Goal: Task Accomplishment & Management: Manage account settings

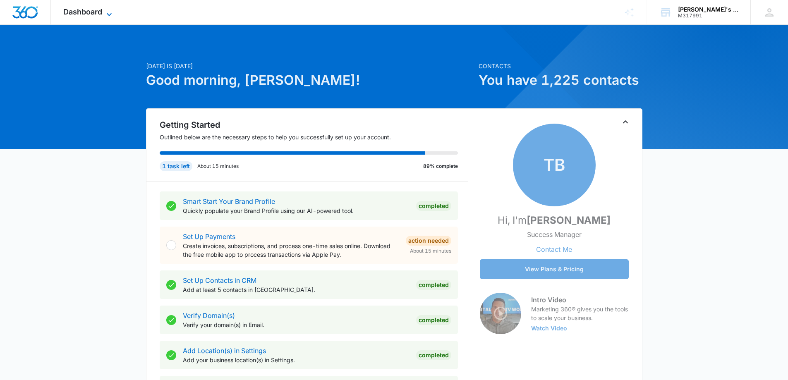
click at [106, 12] on icon at bounding box center [109, 15] width 10 height 10
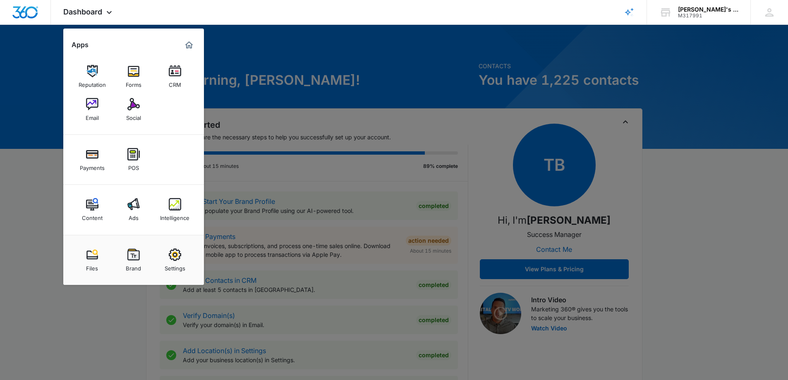
drag, startPoint x: 183, startPoint y: 256, endPoint x: 185, endPoint y: 251, distance: 5.2
click at [184, 256] on link "Settings" at bounding box center [174, 259] width 31 height 31
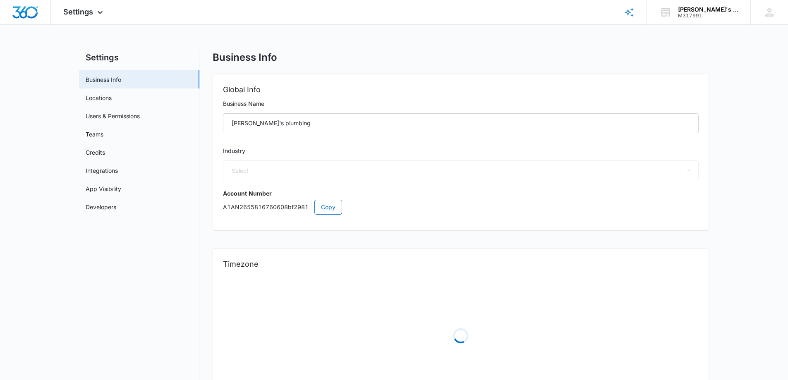
select select "8"
select select "US"
select select "America/[GEOGRAPHIC_DATA]"
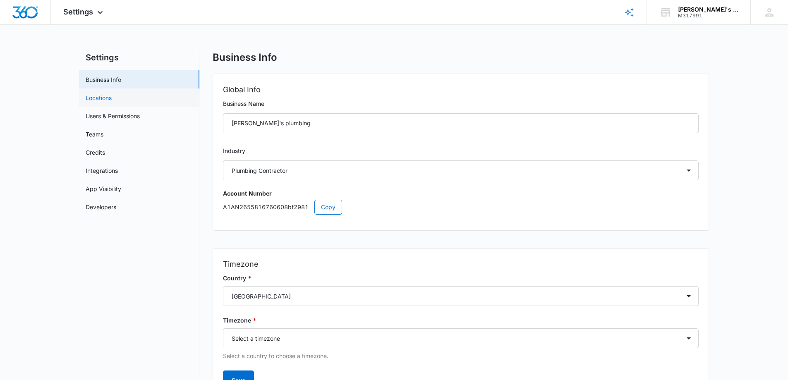
click at [112, 99] on link "Locations" at bounding box center [99, 97] width 26 height 9
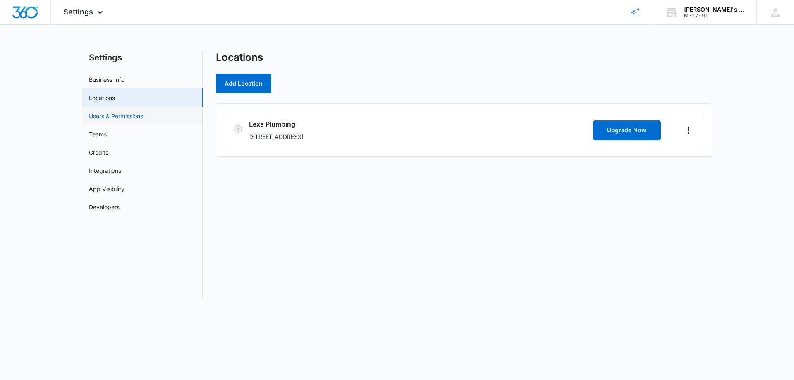
click at [119, 119] on link "Users & Permissions" at bounding box center [116, 116] width 54 height 9
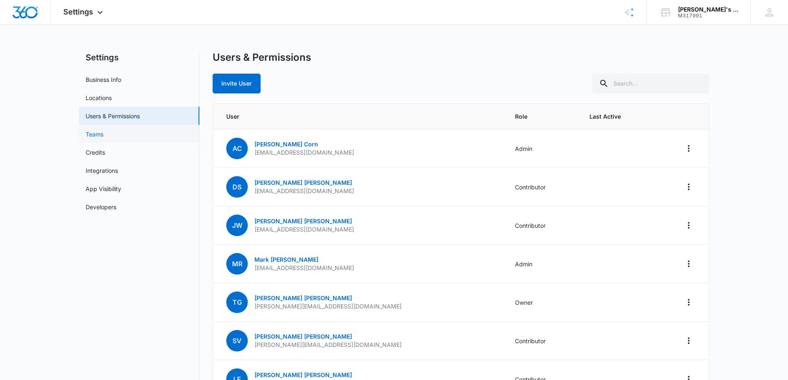
click at [103, 138] on link "Teams" at bounding box center [95, 134] width 18 height 9
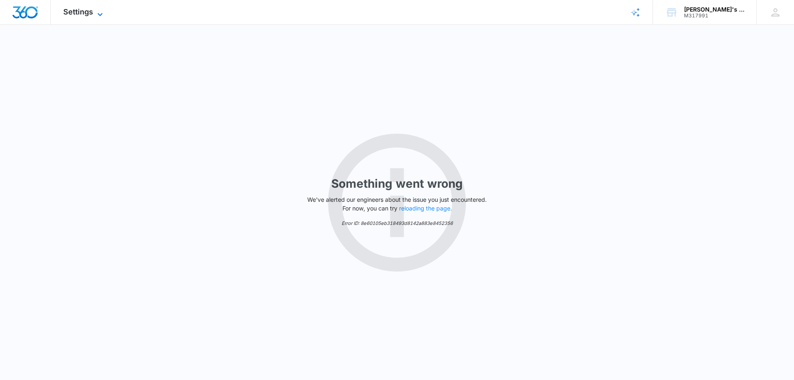
click at [100, 11] on icon at bounding box center [100, 15] width 10 height 10
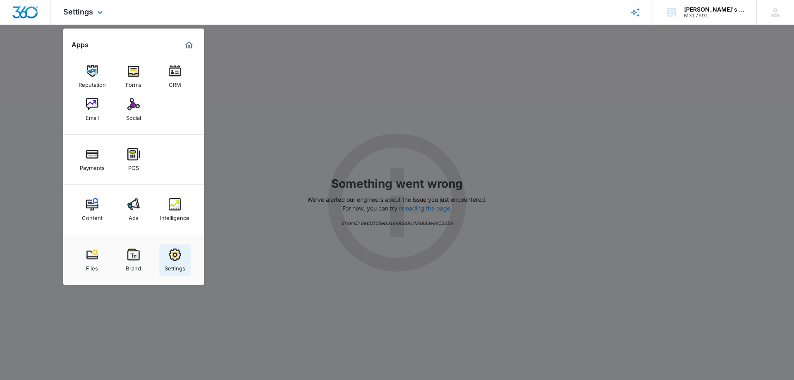
click at [173, 252] on img at bounding box center [175, 255] width 12 height 12
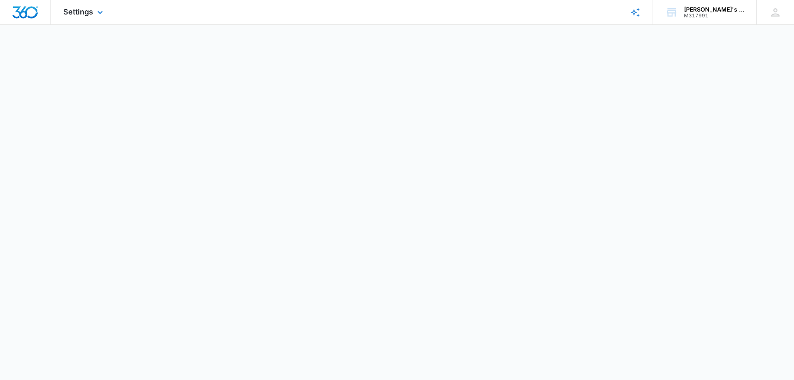
select select "8"
select select "US"
select select "America/[GEOGRAPHIC_DATA]"
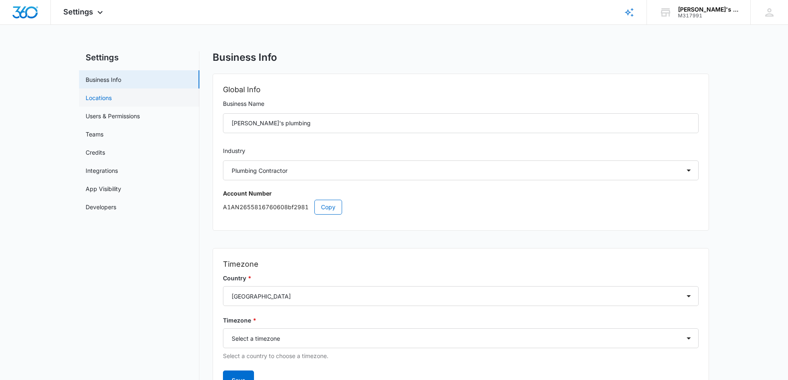
click at [105, 95] on link "Locations" at bounding box center [99, 97] width 26 height 9
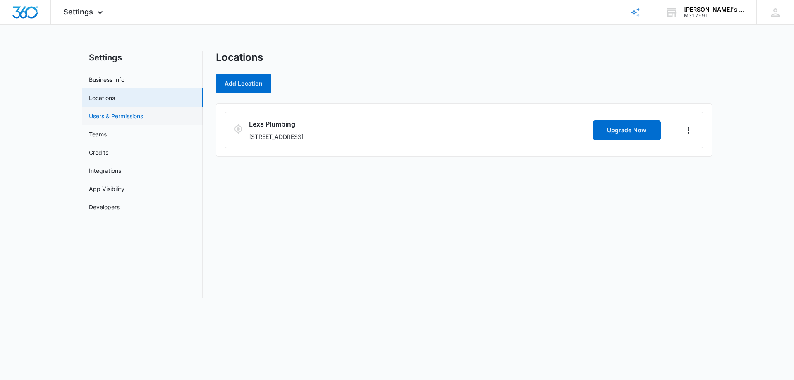
click at [105, 115] on link "Users & Permissions" at bounding box center [116, 116] width 54 height 9
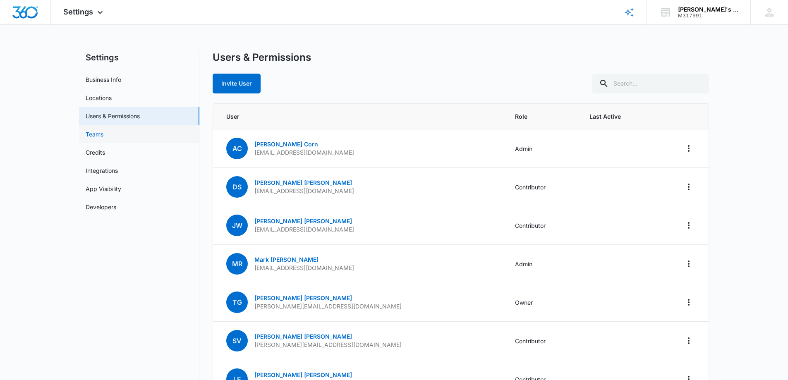
click at [103, 137] on link "Teams" at bounding box center [95, 134] width 18 height 9
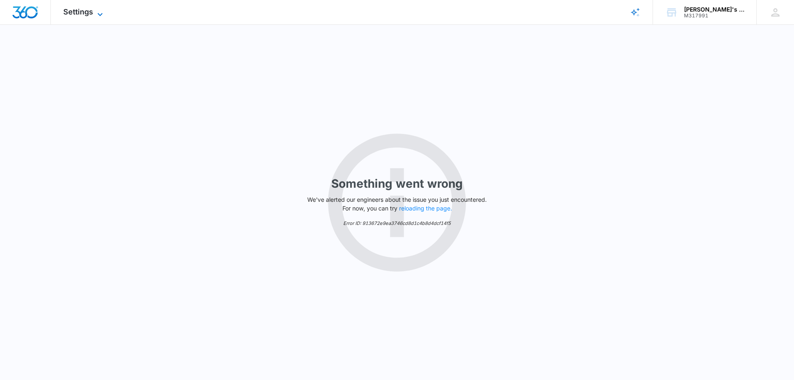
click at [99, 10] on icon at bounding box center [100, 15] width 10 height 10
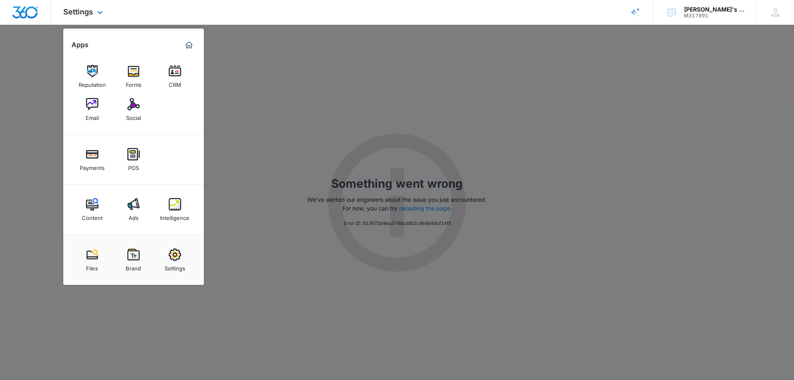
click at [186, 43] on img "Marketing 360® Dashboard" at bounding box center [189, 45] width 10 height 10
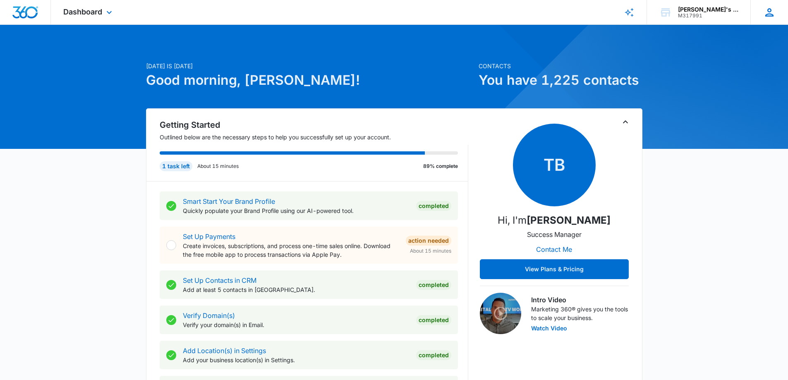
click at [770, 11] on icon at bounding box center [769, 12] width 8 height 8
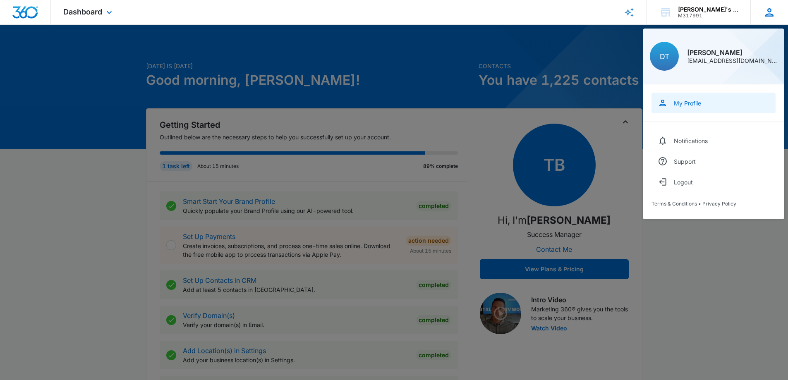
click at [686, 102] on div "My Profile" at bounding box center [687, 103] width 27 height 7
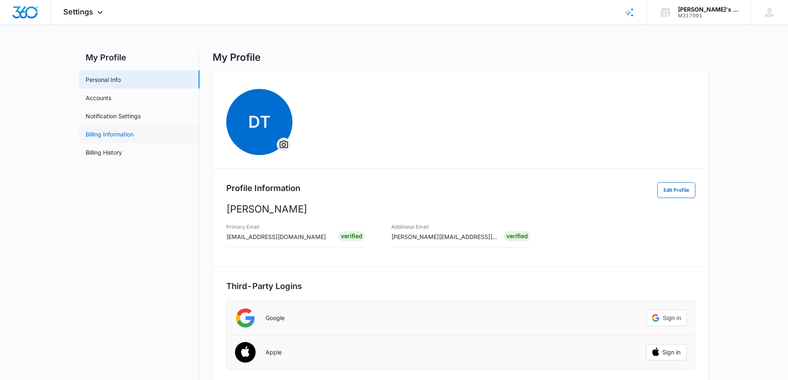
click at [120, 136] on link "Billing Information" at bounding box center [110, 134] width 48 height 9
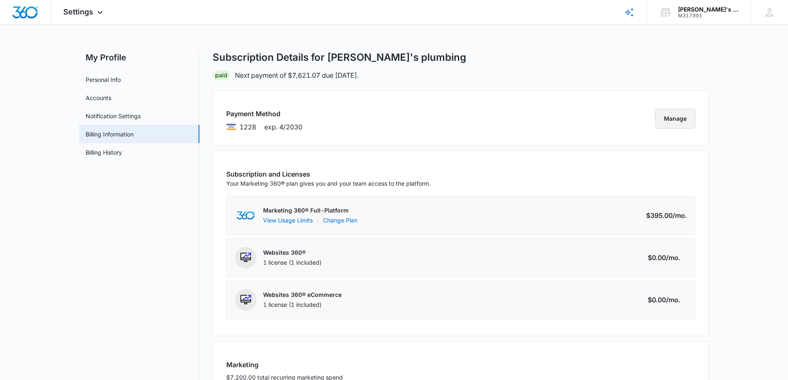
click at [673, 116] on button "Manage" at bounding box center [675, 119] width 40 height 20
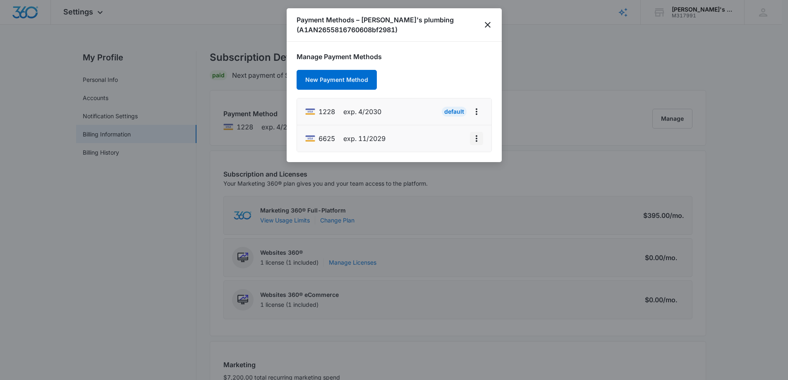
click at [478, 139] on icon "actions.viewMore" at bounding box center [476, 139] width 10 height 10
click at [431, 103] on div "Edit Card" at bounding box center [443, 103] width 39 height 6
select select "11"
select select "2029"
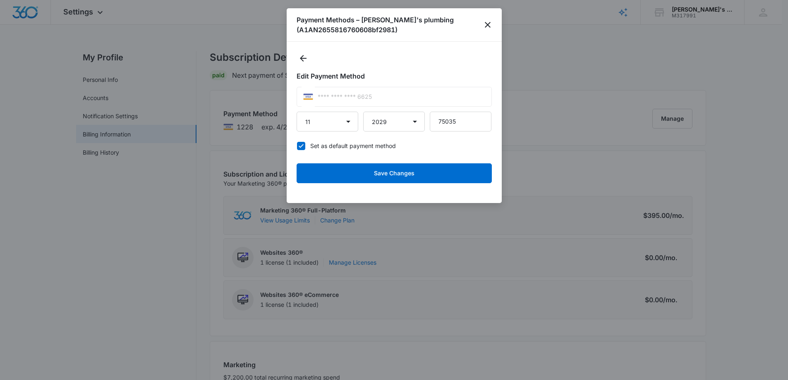
click at [383, 97] on div "**** **** **** 6625" at bounding box center [394, 97] width 195 height 20
click at [299, 146] on icon at bounding box center [301, 146] width 5 height 4
click at [297, 146] on input "Set as default payment method" at bounding box center [297, 146] width 0 height 0
checkbox input "false"
click at [375, 96] on div "**** **** **** 6625" at bounding box center [394, 97] width 195 height 20
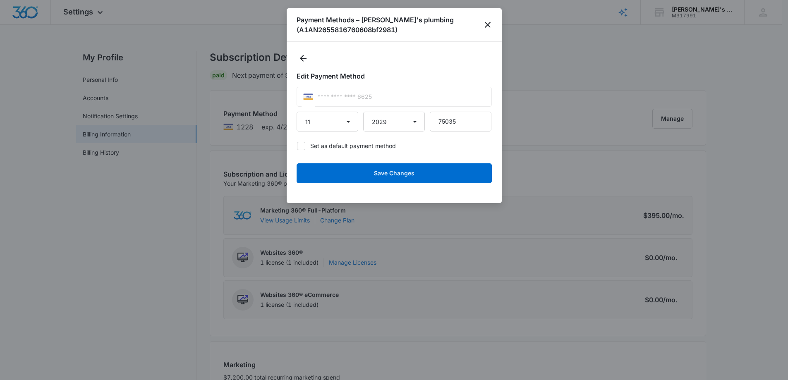
click at [375, 96] on div "**** **** **** 6625" at bounding box center [394, 97] width 195 height 20
click at [378, 120] on select "2025 2026 2027 2028 2029 2030 2031 2032 2033 2034 2035 2036 2037 2038 2039 2040…" at bounding box center [394, 122] width 62 height 20
click at [462, 69] on div "Edit Payment Method **** **** **** 6625 01 02 03 04 05 06 07 08 09 10 [DATE] 20…" at bounding box center [394, 122] width 195 height 141
click at [486, 27] on icon "close" at bounding box center [488, 25] width 10 height 10
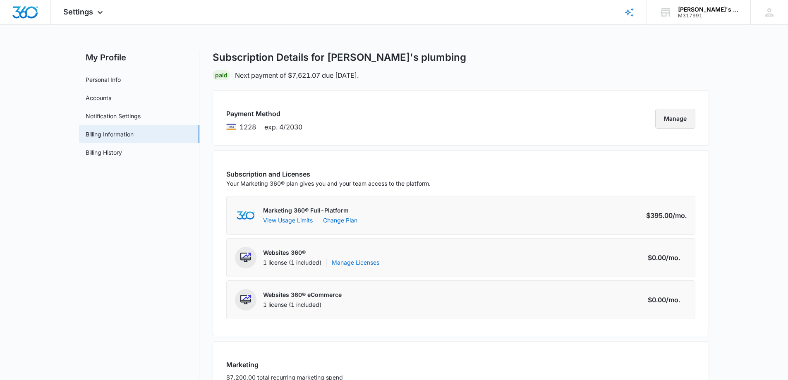
click at [668, 118] on button "Manage" at bounding box center [675, 119] width 40 height 20
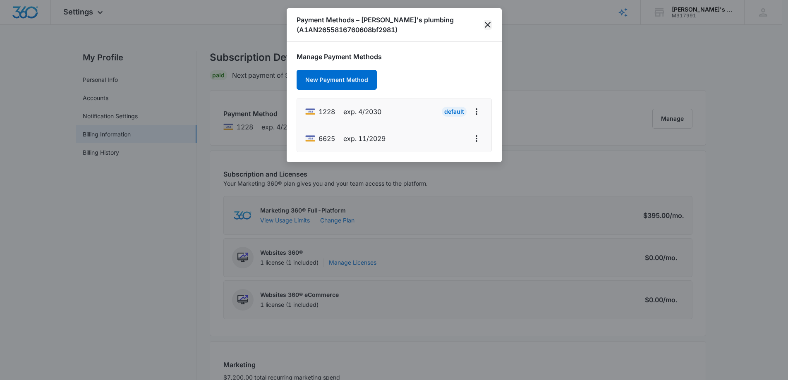
click at [485, 23] on icon "close" at bounding box center [488, 25] width 10 height 10
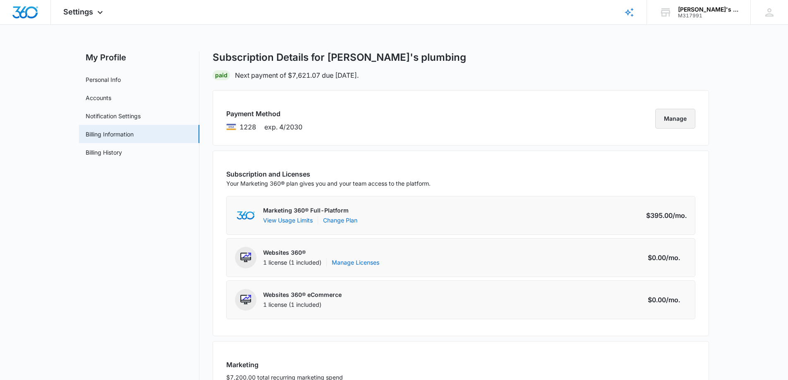
click at [662, 119] on button "Manage" at bounding box center [675, 119] width 40 height 20
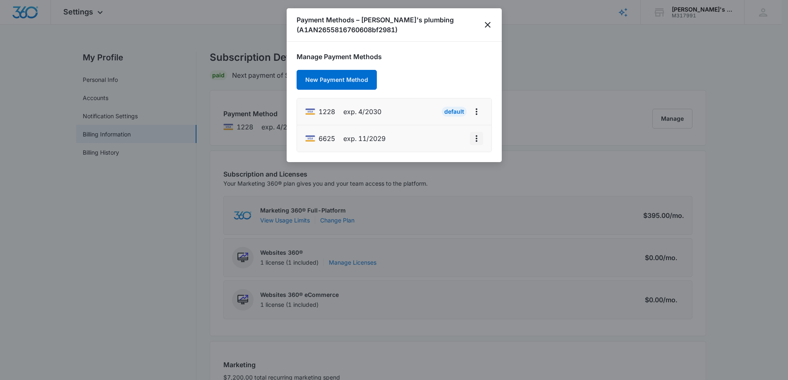
click at [478, 141] on icon "actions.viewMore" at bounding box center [476, 139] width 10 height 10
click at [484, 77] on div "Manage Payment Methods New Payment Method 1228 exp. 4/2030 Default 6625 exp. 11…" at bounding box center [394, 102] width 195 height 100
click at [475, 115] on icon "actions.viewMore" at bounding box center [476, 112] width 10 height 10
click at [478, 82] on div "Manage Payment Methods New Payment Method 1228 exp. 4/2030 Default 6625 exp. 11…" at bounding box center [394, 102] width 195 height 100
click at [477, 117] on button "actions.viewMore" at bounding box center [476, 111] width 13 height 13
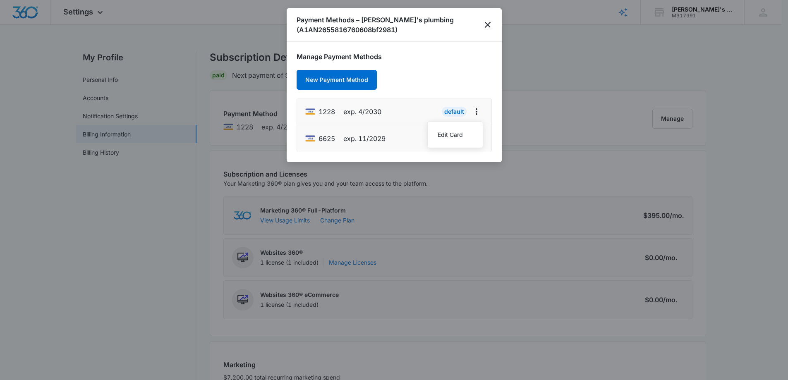
click at [469, 59] on h1 "Manage Payment Methods" at bounding box center [394, 57] width 195 height 10
click at [477, 115] on icon "actions.viewMore" at bounding box center [476, 112] width 10 height 10
click at [486, 24] on icon "close" at bounding box center [488, 25] width 6 height 6
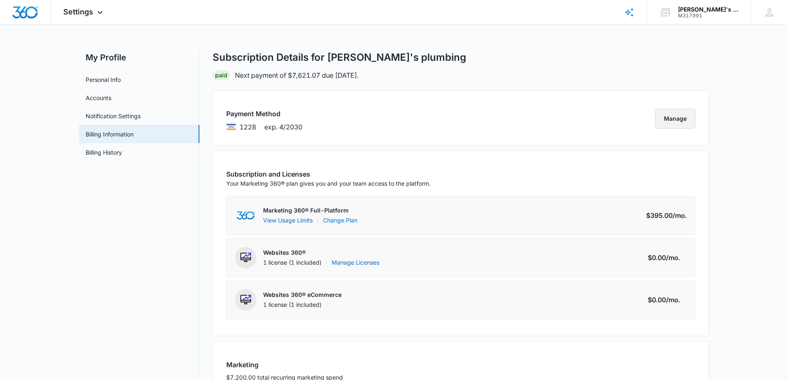
click at [688, 117] on button "Manage" at bounding box center [675, 119] width 40 height 20
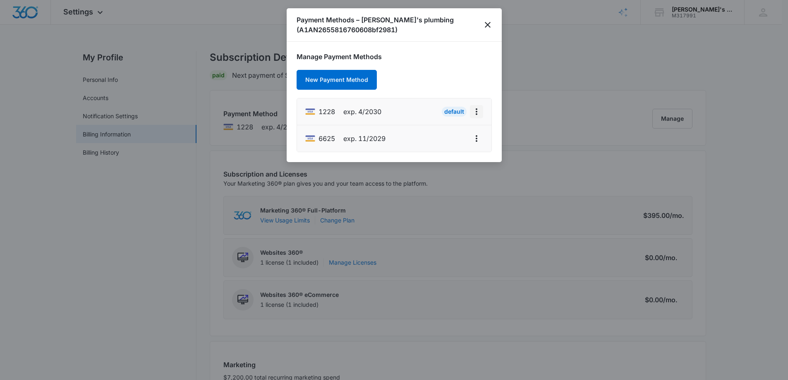
click at [476, 114] on icon "actions.viewMore" at bounding box center [477, 111] width 2 height 7
click at [443, 137] on div "Edit Card" at bounding box center [450, 135] width 25 height 6
select select "4"
select select "2030"
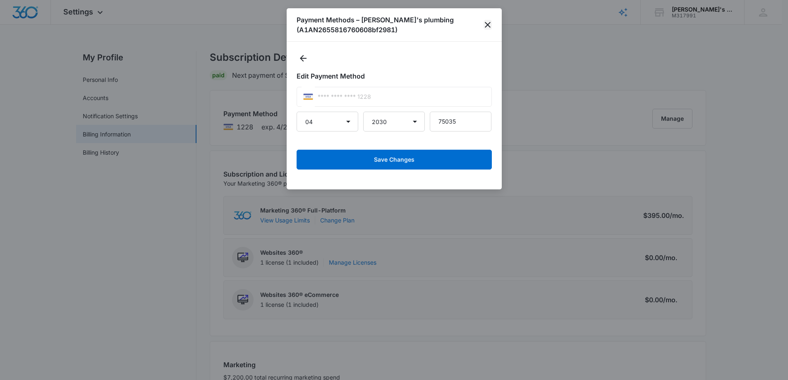
click at [488, 25] on icon "close" at bounding box center [488, 25] width 10 height 10
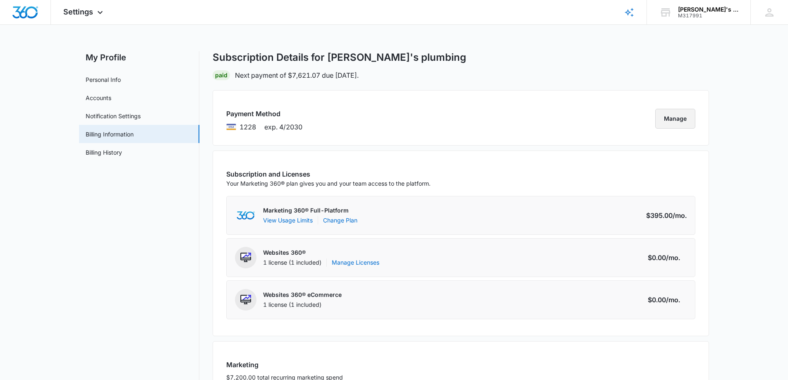
click at [677, 117] on button "Manage" at bounding box center [675, 119] width 40 height 20
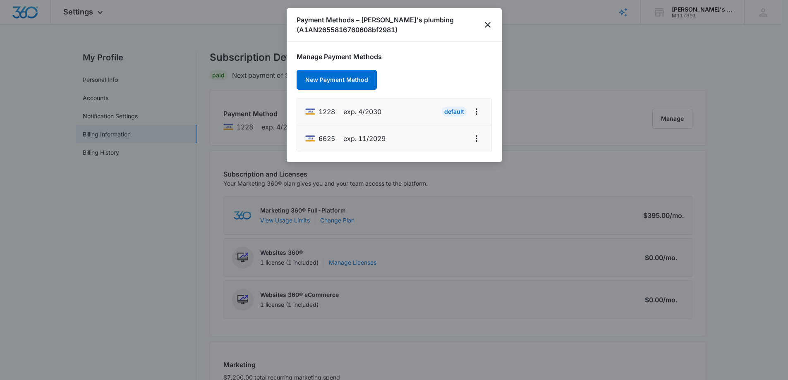
click at [476, 146] on li "6625 exp. 11/2029" at bounding box center [394, 138] width 194 height 26
click at [481, 137] on icon "actions.viewMore" at bounding box center [476, 139] width 10 height 10
click at [447, 100] on div "Edit Card" at bounding box center [443, 103] width 39 height 6
select select "11"
select select "2029"
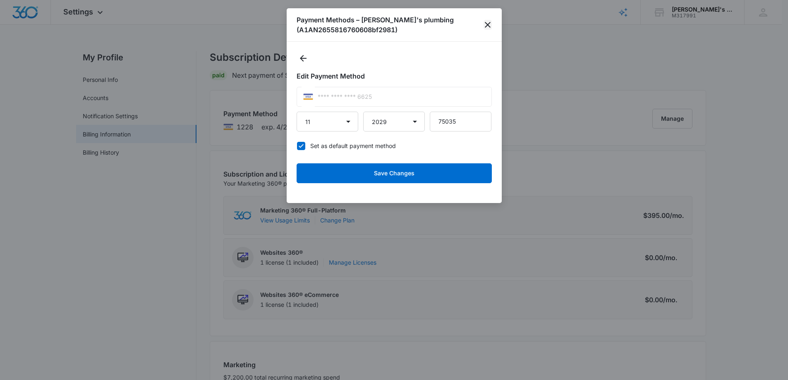
click at [488, 20] on icon "close" at bounding box center [488, 25] width 10 height 10
